Goal: Answer question/provide support

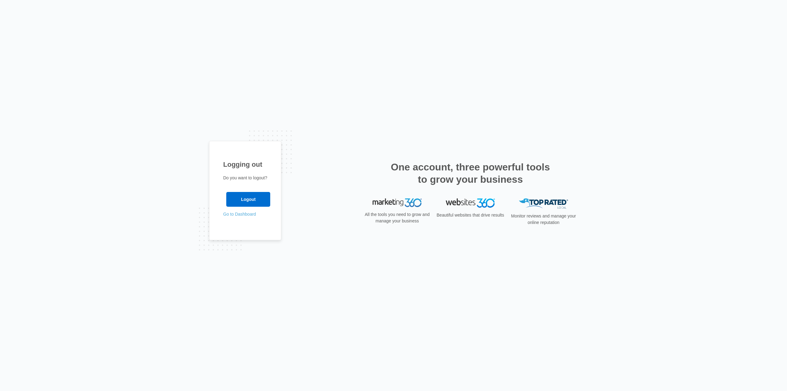
click at [243, 214] on link "Go to Dashboard" at bounding box center [239, 213] width 33 height 5
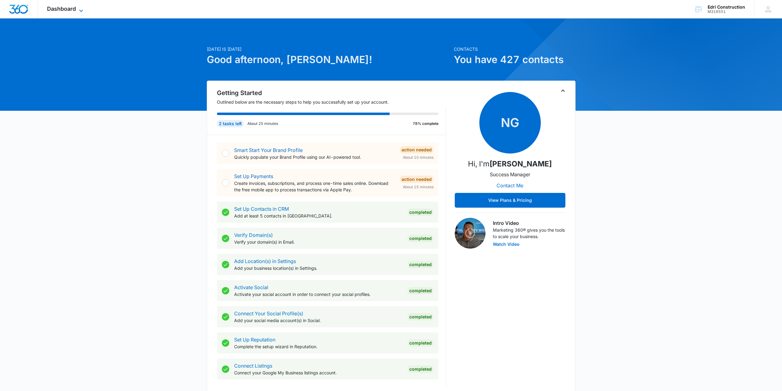
click at [68, 7] on span "Dashboard" at bounding box center [61, 9] width 29 height 6
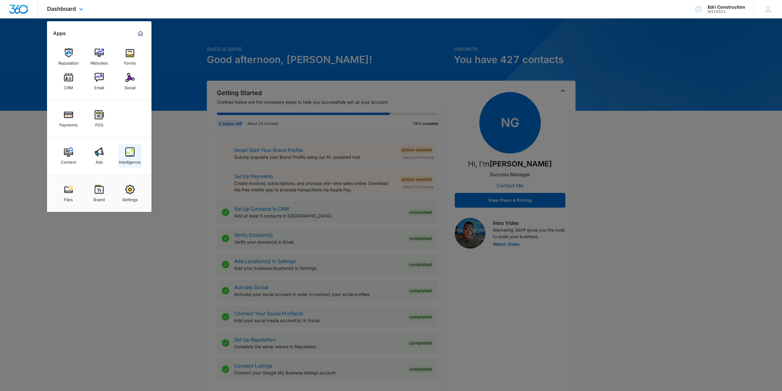
click at [128, 155] on img at bounding box center [129, 151] width 9 height 9
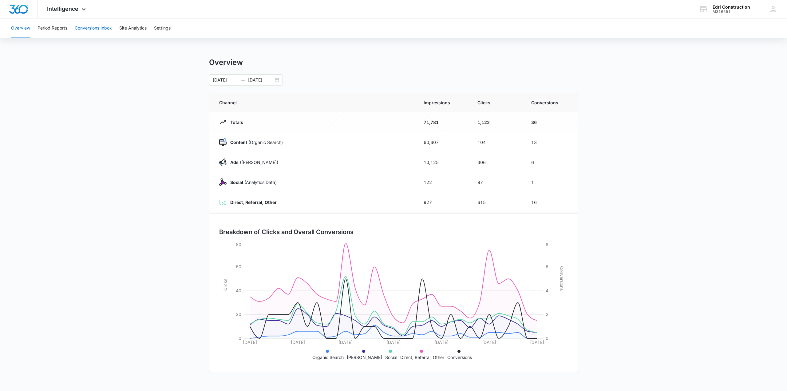
click at [86, 27] on button "Conversions Inbox" at bounding box center [93, 28] width 37 height 20
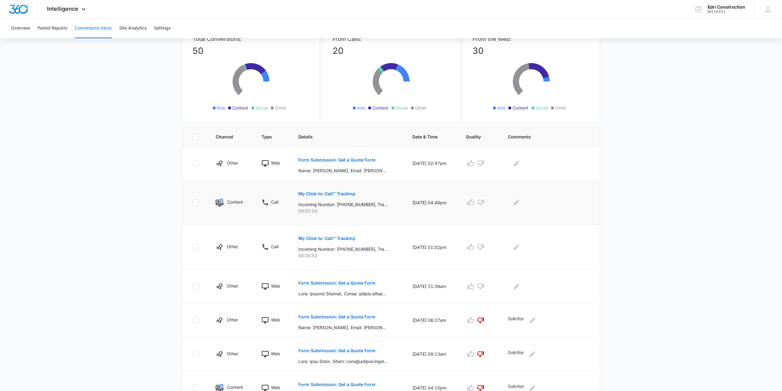
scroll to position [123, 0]
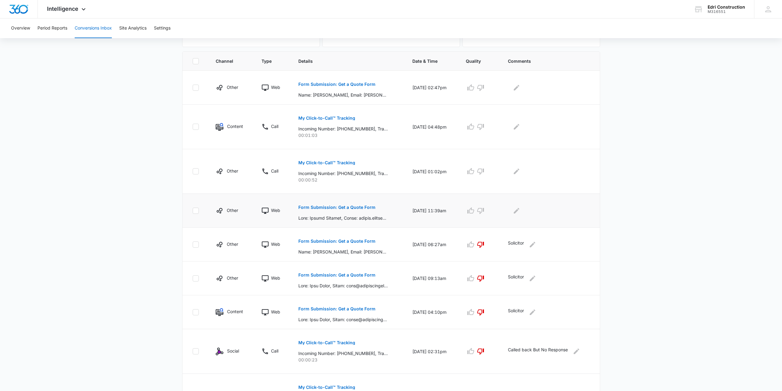
click at [327, 207] on p "Form Submission: Get a Quote Form" at bounding box center [336, 207] width 77 height 4
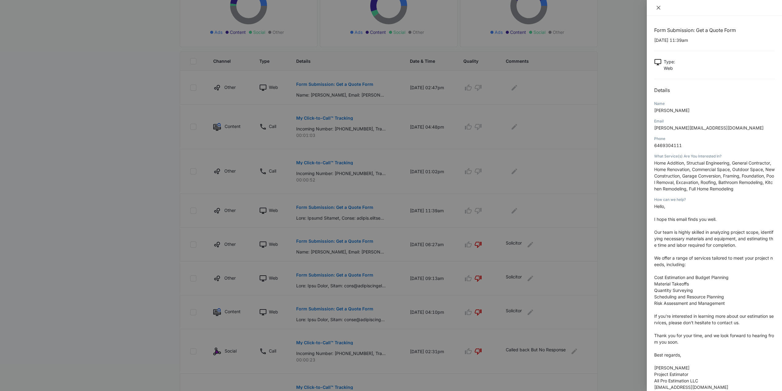
click at [660, 7] on icon "close" at bounding box center [658, 7] width 5 height 5
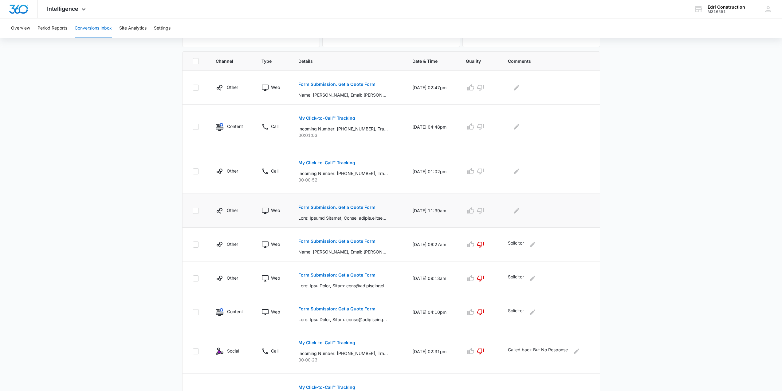
click at [353, 210] on button "Form Submission: Get a Quote Form" at bounding box center [336, 207] width 77 height 15
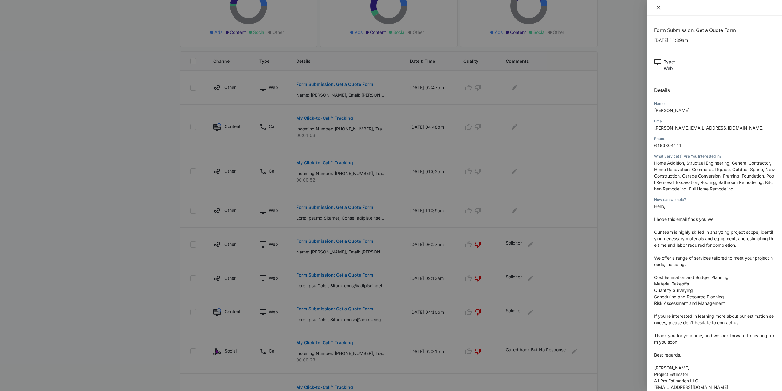
click at [656, 7] on icon "close" at bounding box center [658, 7] width 5 height 5
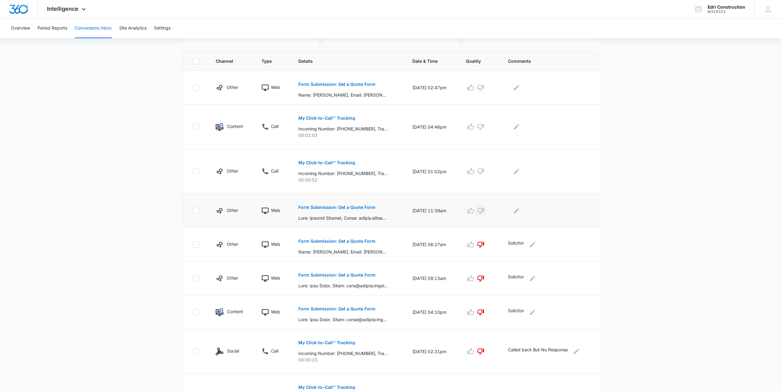
click at [484, 209] on icon "button" at bounding box center [480, 210] width 7 height 7
click at [522, 213] on button "Edit Comments" at bounding box center [517, 211] width 10 height 10
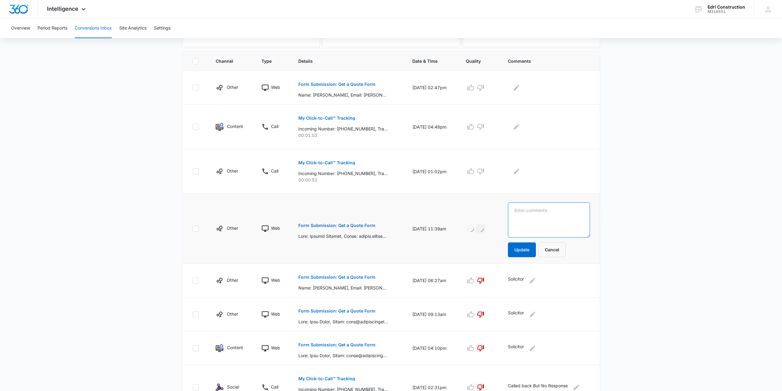
click at [522, 214] on textarea at bounding box center [549, 219] width 82 height 35
type textarea "Solicitor"
click at [528, 241] on form "Solicitor Update Cancel" at bounding box center [549, 229] width 82 height 55
click at [528, 245] on button "Update" at bounding box center [522, 249] width 28 height 15
click at [357, 85] on p "Form Submission: Get a Quote Form" at bounding box center [336, 84] width 77 height 4
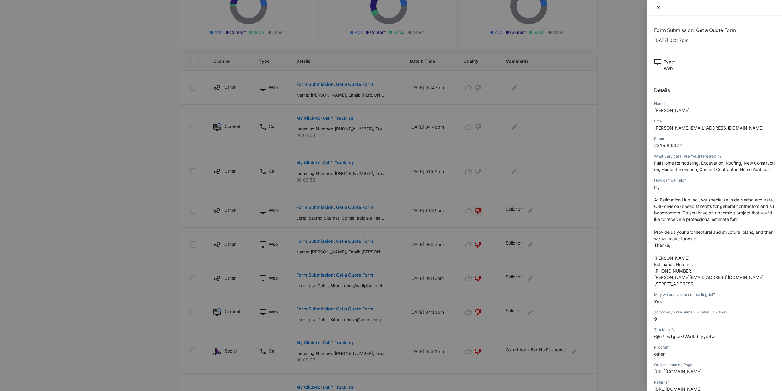
click at [658, 9] on icon "close" at bounding box center [658, 7] width 5 height 5
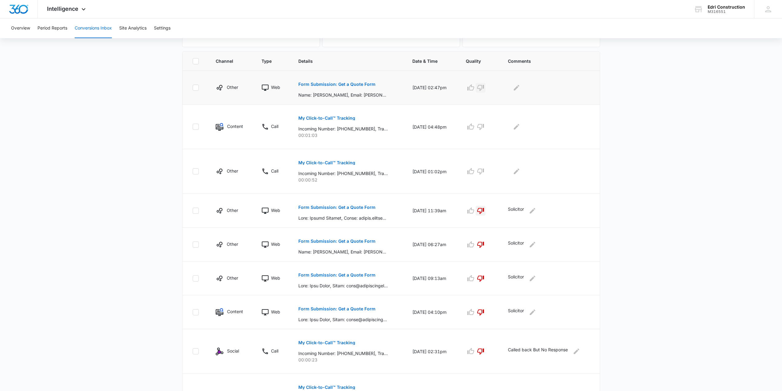
click at [482, 86] on icon "button" at bounding box center [480, 88] width 7 height 6
click at [518, 89] on icon "Edit Comments" at bounding box center [517, 88] width 6 height 6
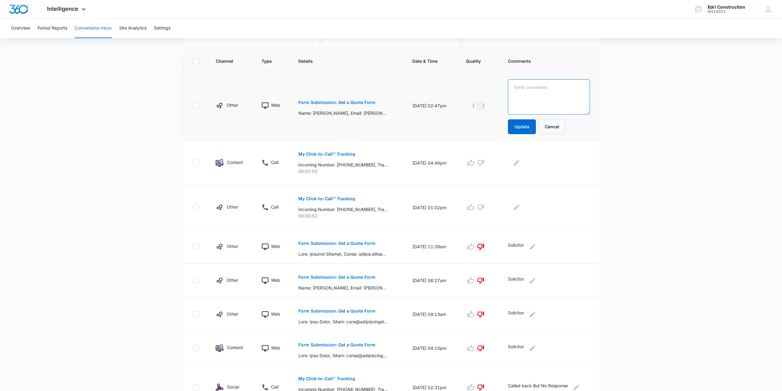
click at [519, 89] on textarea at bounding box center [549, 96] width 82 height 35
type textarea "Solicitor"
click at [518, 135] on td "Solicitor Update Cancel" at bounding box center [550, 106] width 99 height 70
click at [518, 130] on button "Update" at bounding box center [522, 126] width 28 height 15
click at [341, 156] on button "My Click-to-Call™ Tracking" at bounding box center [326, 154] width 57 height 15
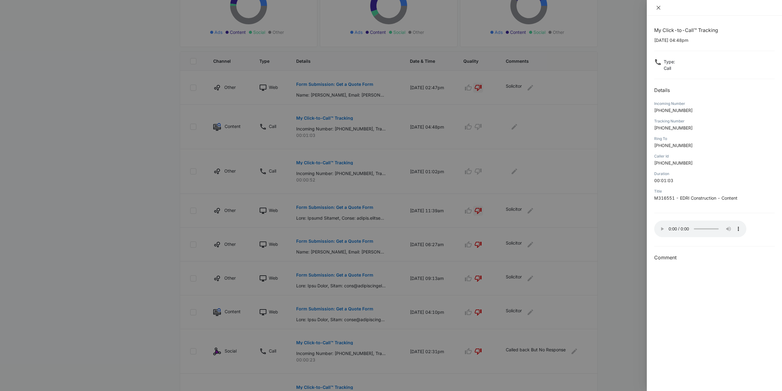
click at [660, 5] on icon "close" at bounding box center [658, 7] width 5 height 5
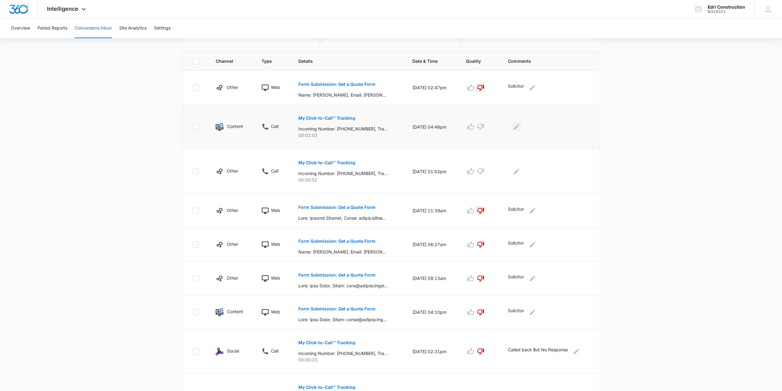
click at [519, 128] on icon "Edit Comments" at bounding box center [516, 126] width 7 height 7
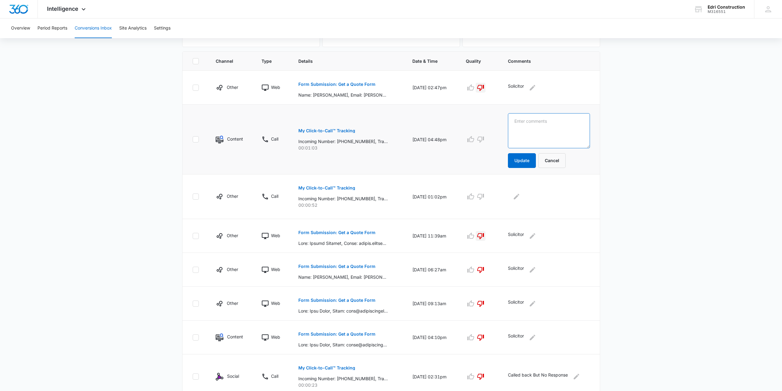
click at [524, 128] on textarea at bounding box center [549, 130] width 82 height 35
type textarea "Booked client asking about [PERSON_NAME] proposal"
click at [525, 161] on button "Update" at bounding box center [522, 160] width 28 height 15
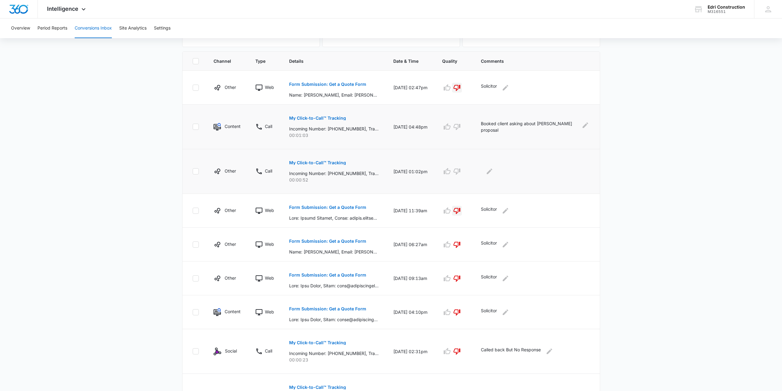
click at [327, 164] on p "My Click-to-Call™ Tracking" at bounding box center [317, 162] width 57 height 4
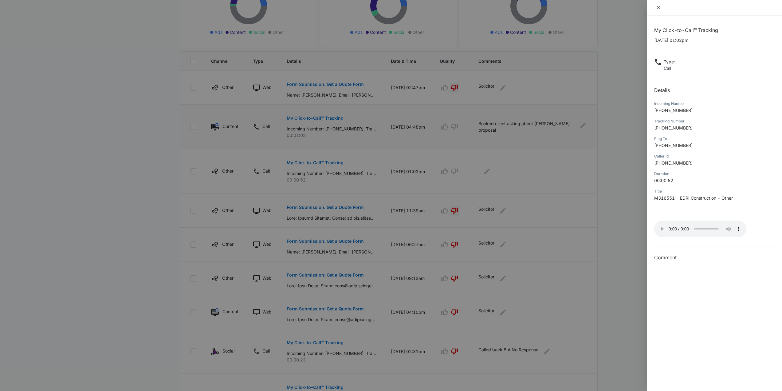
click at [659, 6] on icon "close" at bounding box center [658, 7] width 5 height 5
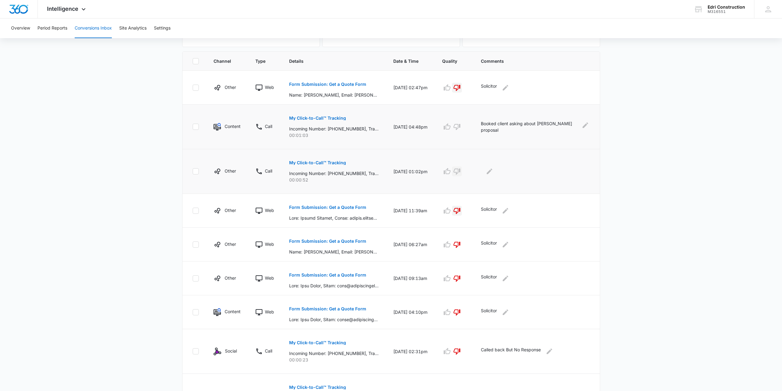
click at [461, 170] on icon "button" at bounding box center [456, 171] width 7 height 7
click at [462, 130] on button "button" at bounding box center [457, 127] width 10 height 10
click at [497, 176] on td at bounding box center [537, 171] width 126 height 45
click at [493, 170] on icon "Edit Comments" at bounding box center [489, 171] width 7 height 7
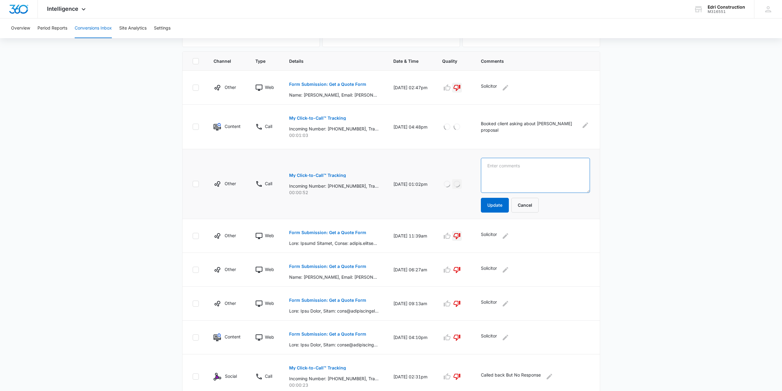
click at [503, 169] on textarea at bounding box center [535, 175] width 109 height 35
click at [543, 168] on textarea "Client in [GEOGRAPHIC_DATA]" at bounding box center [535, 175] width 109 height 35
type textarea "Client in [GEOGRAPHIC_DATA], out of service area"
click at [500, 207] on button "Update" at bounding box center [495, 205] width 28 height 15
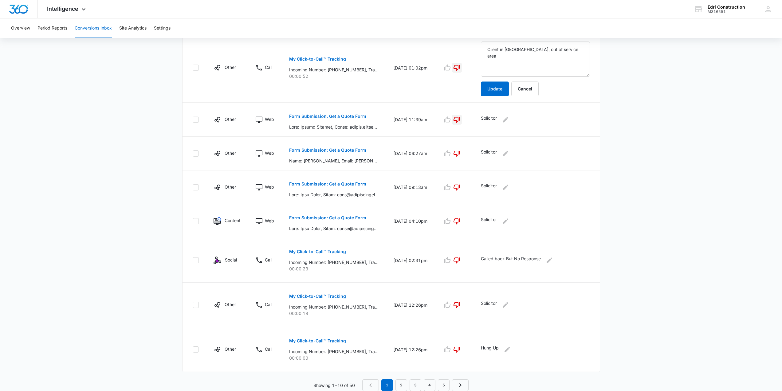
scroll to position [214, 0]
